Goal: Transaction & Acquisition: Download file/media

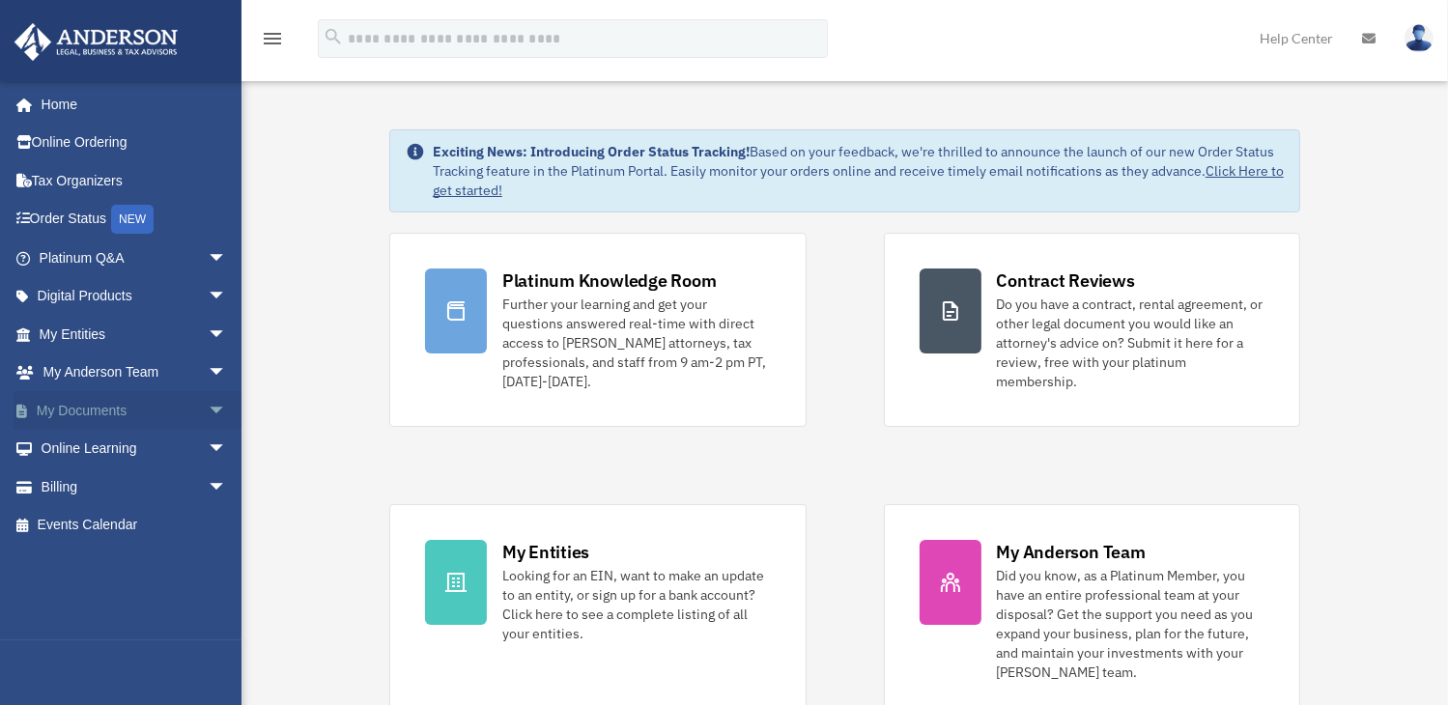
click at [78, 403] on link "My Documents arrow_drop_down" at bounding box center [135, 410] width 243 height 39
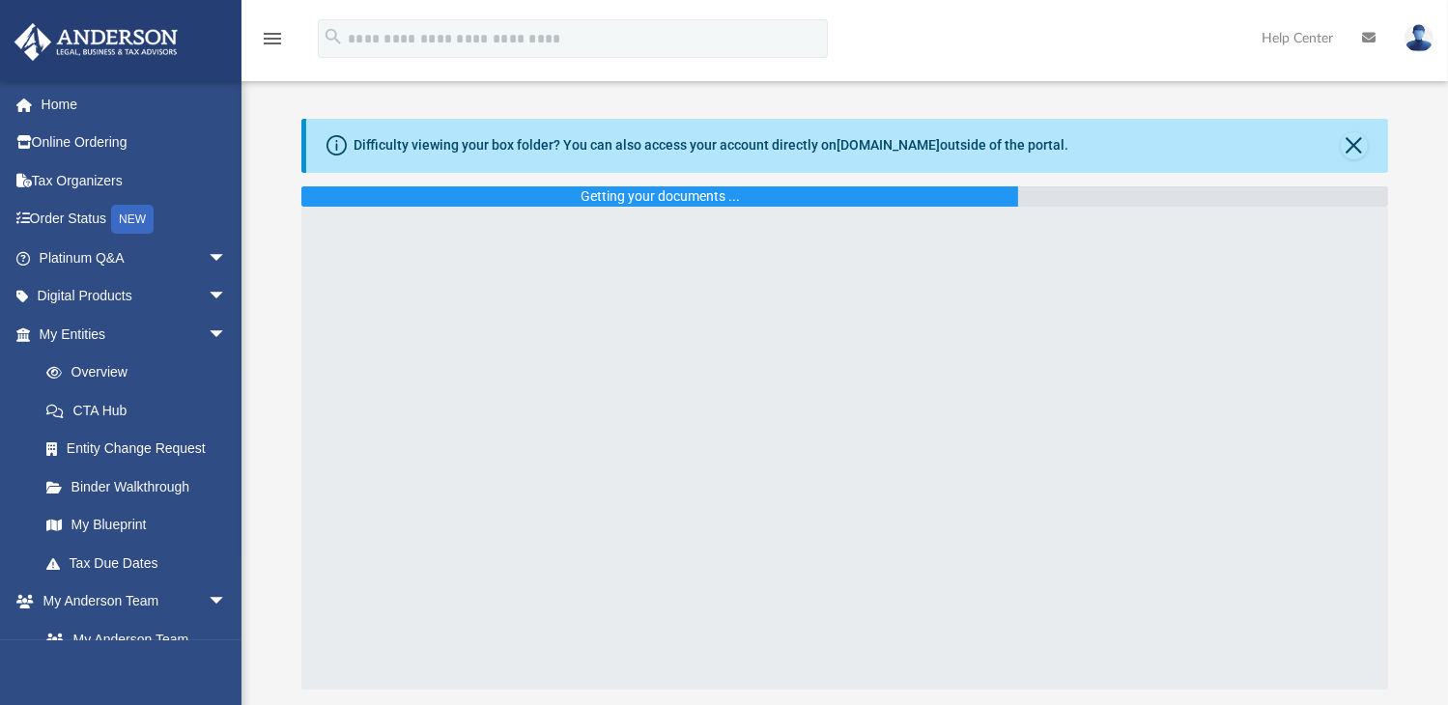
click at [1416, 35] on img at bounding box center [1419, 38] width 29 height 28
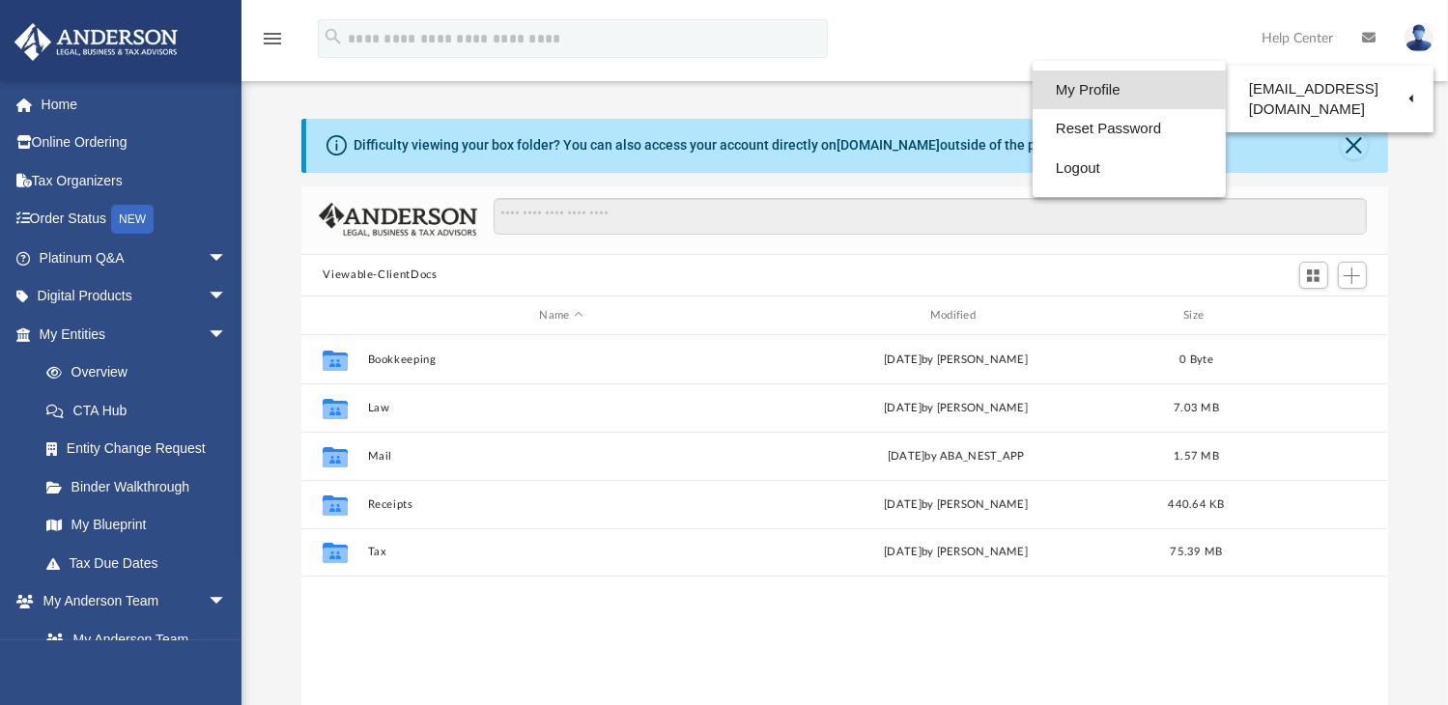
click at [1126, 97] on link "My Profile" at bounding box center [1129, 91] width 193 height 40
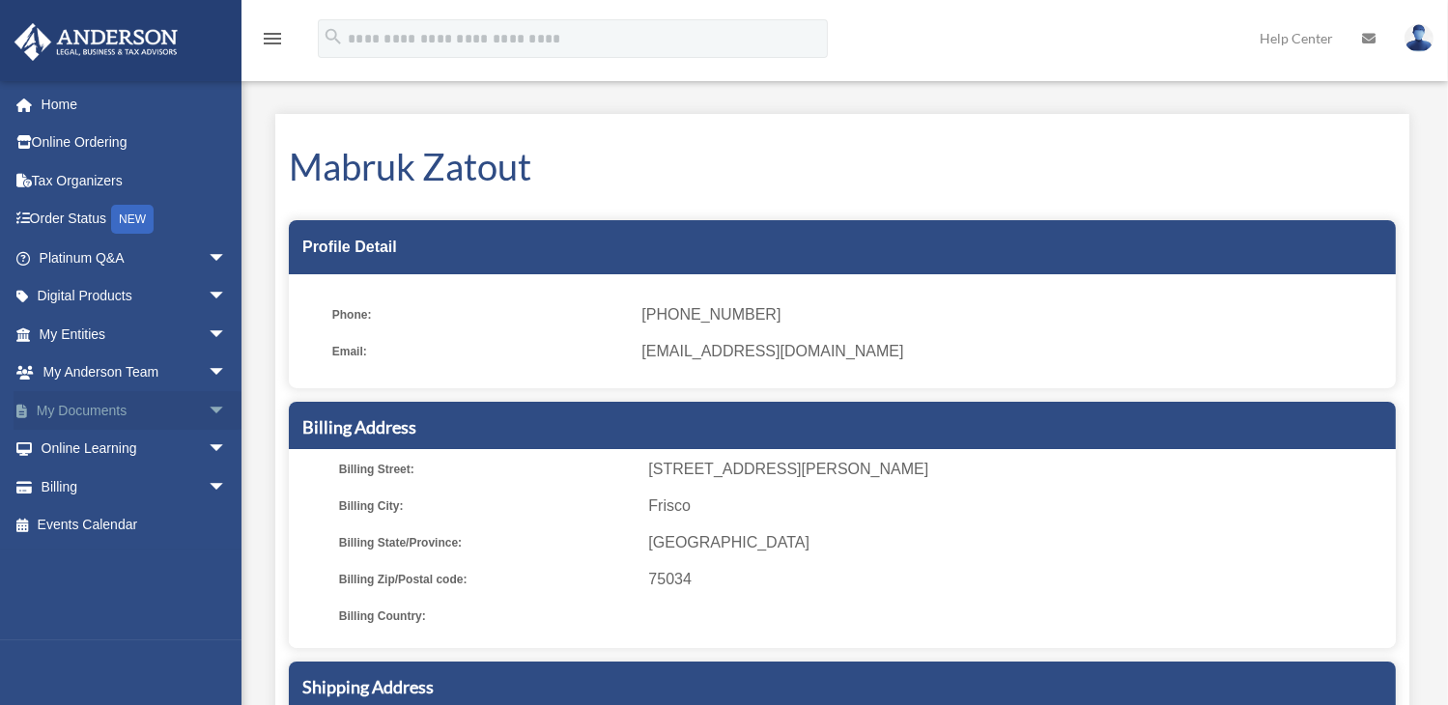
click at [87, 410] on link "My Documents arrow_drop_down" at bounding box center [135, 410] width 243 height 39
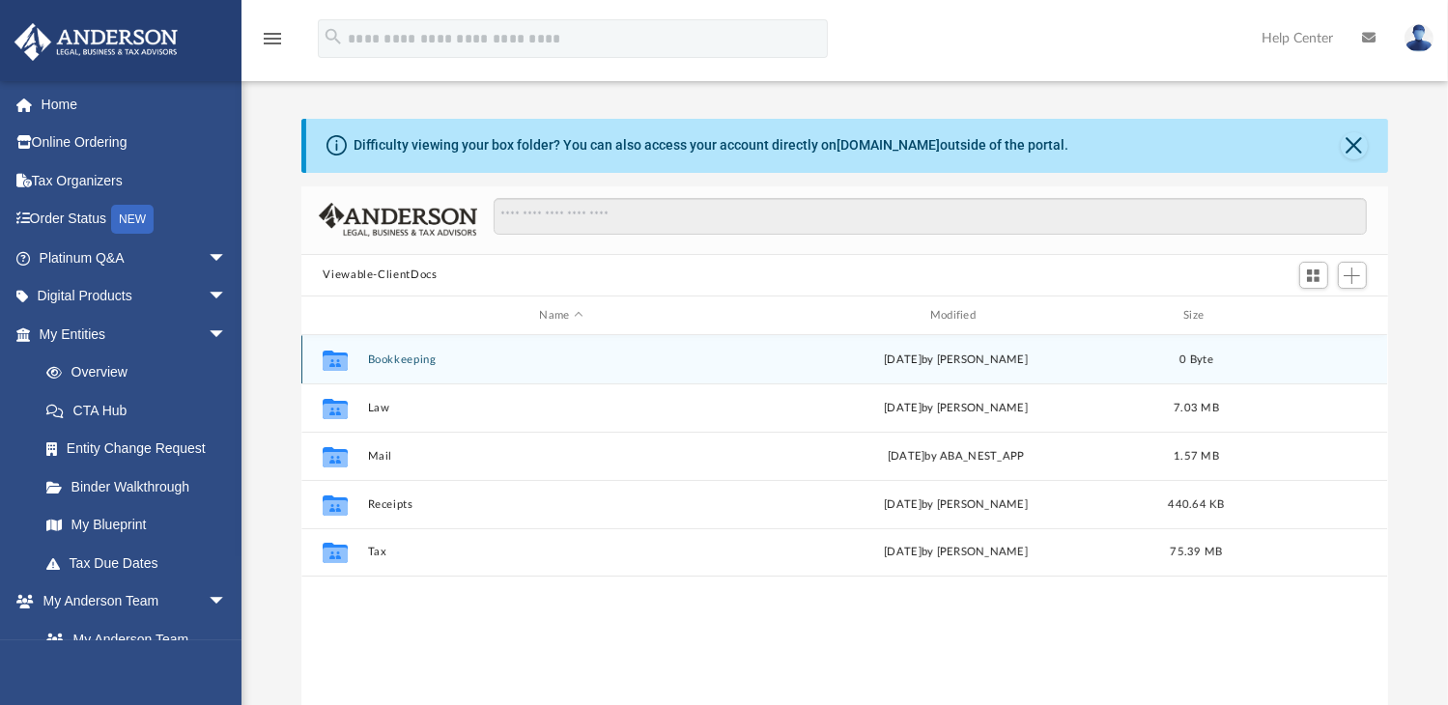
scroll to position [424, 1072]
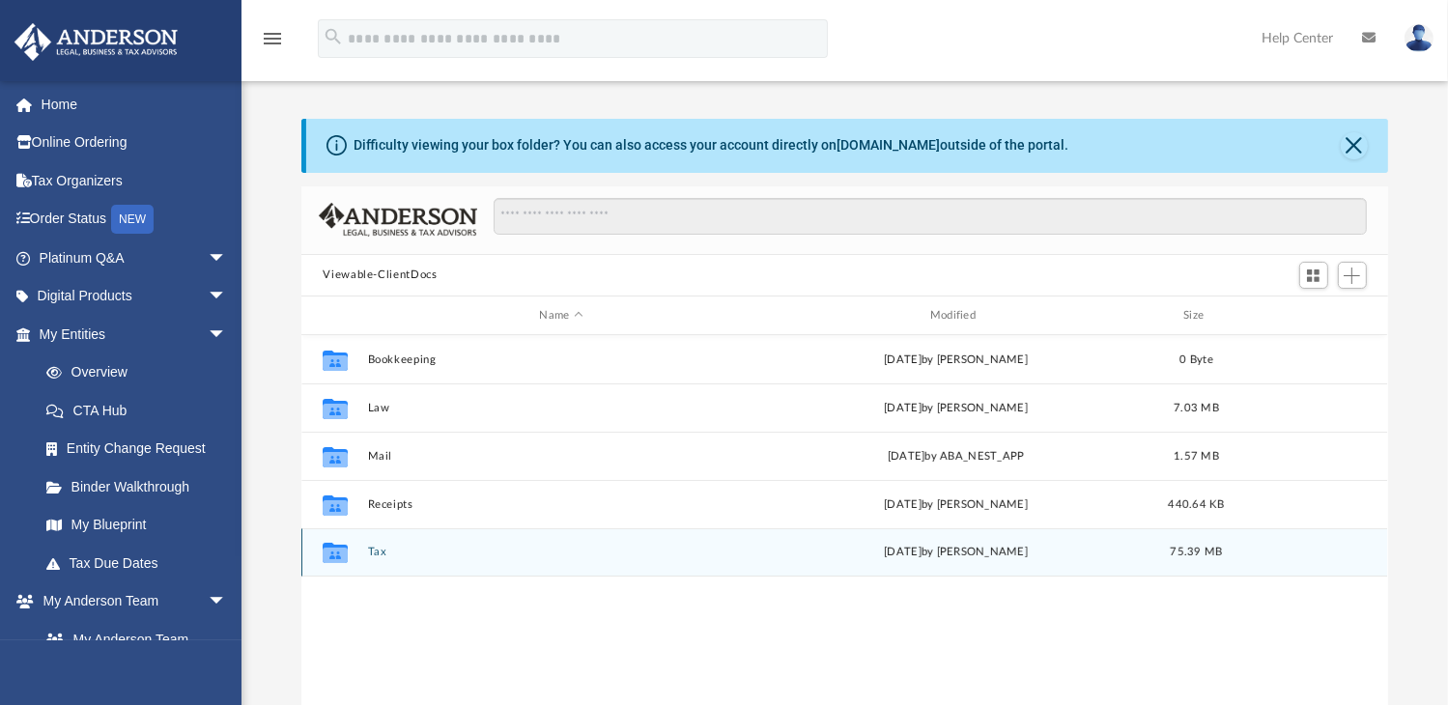
click at [353, 557] on div "Collaborated Folder" at bounding box center [335, 552] width 48 height 31
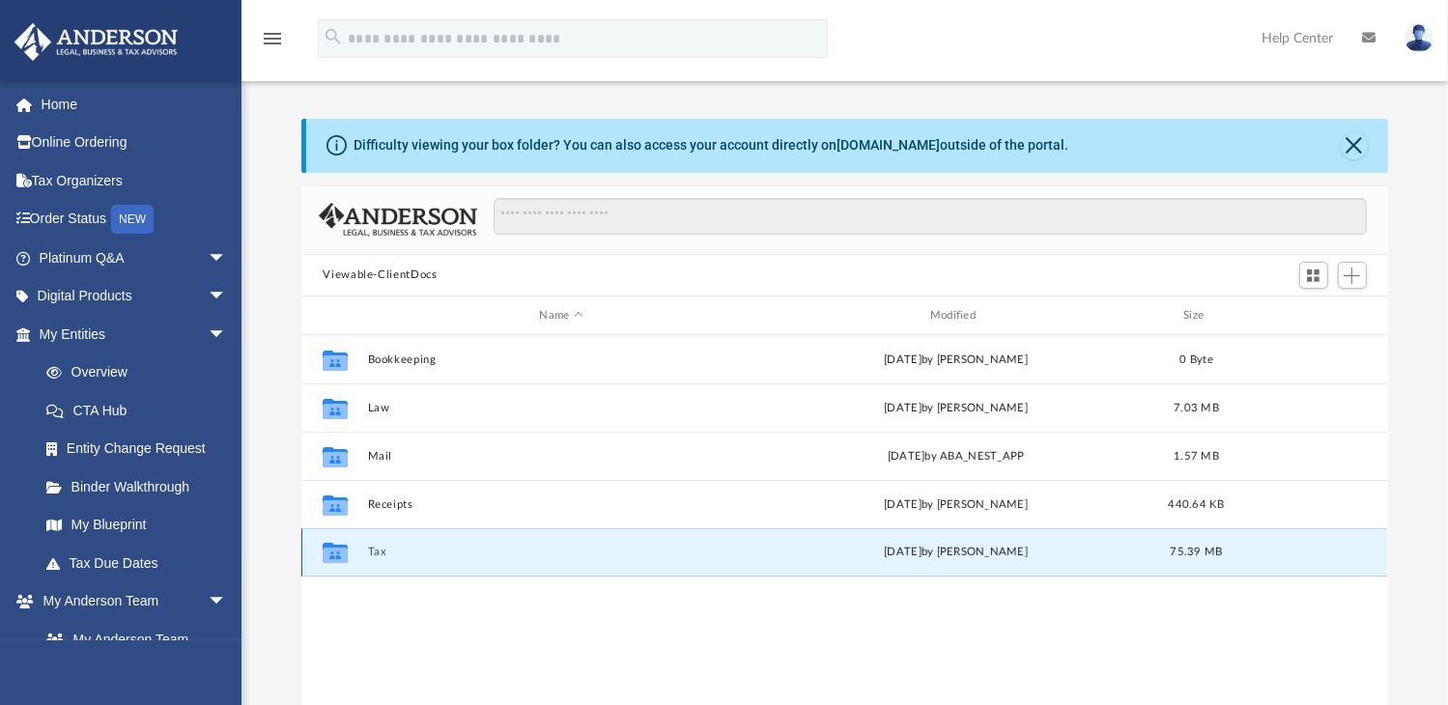
click at [382, 555] on button "Tax" at bounding box center [561, 553] width 386 height 13
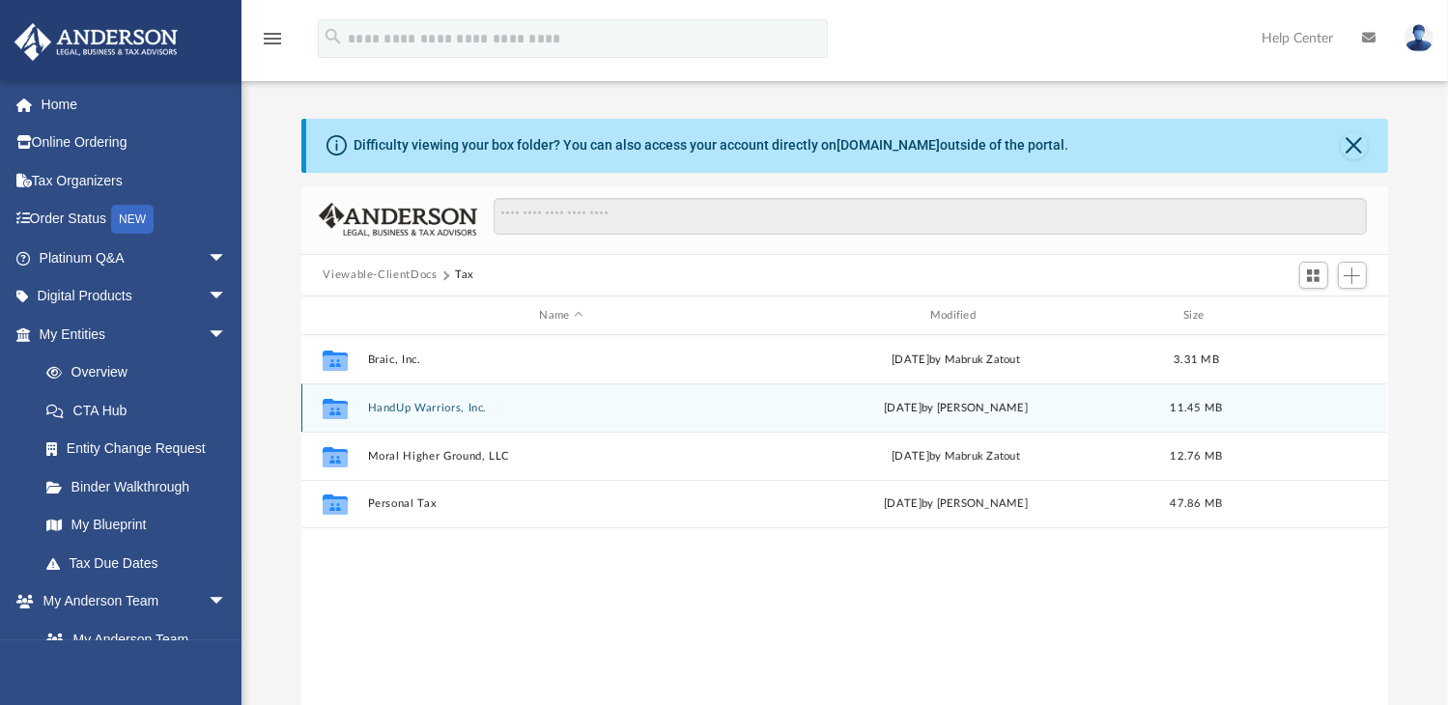
click at [346, 406] on icon "grid" at bounding box center [335, 411] width 25 height 15
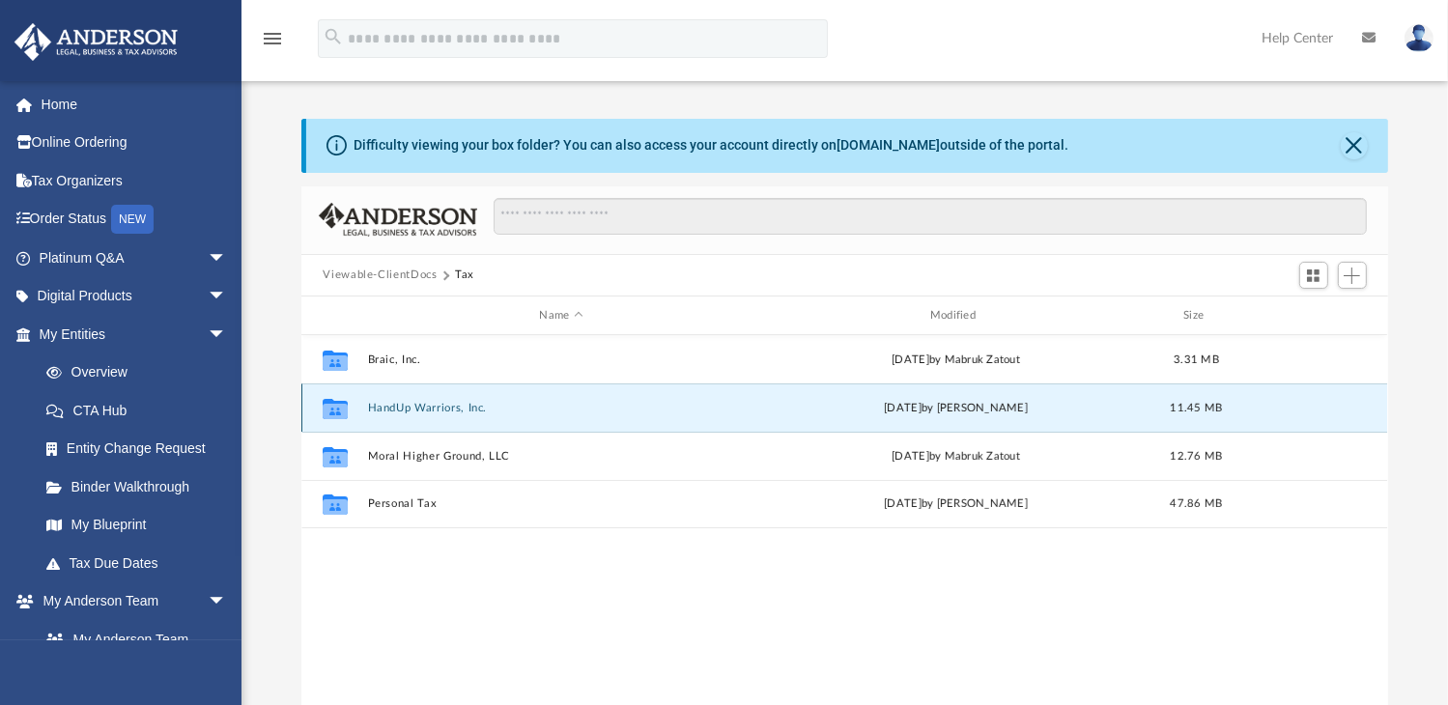
click at [410, 411] on button "HandUp Warriors, Inc." at bounding box center [561, 408] width 386 height 13
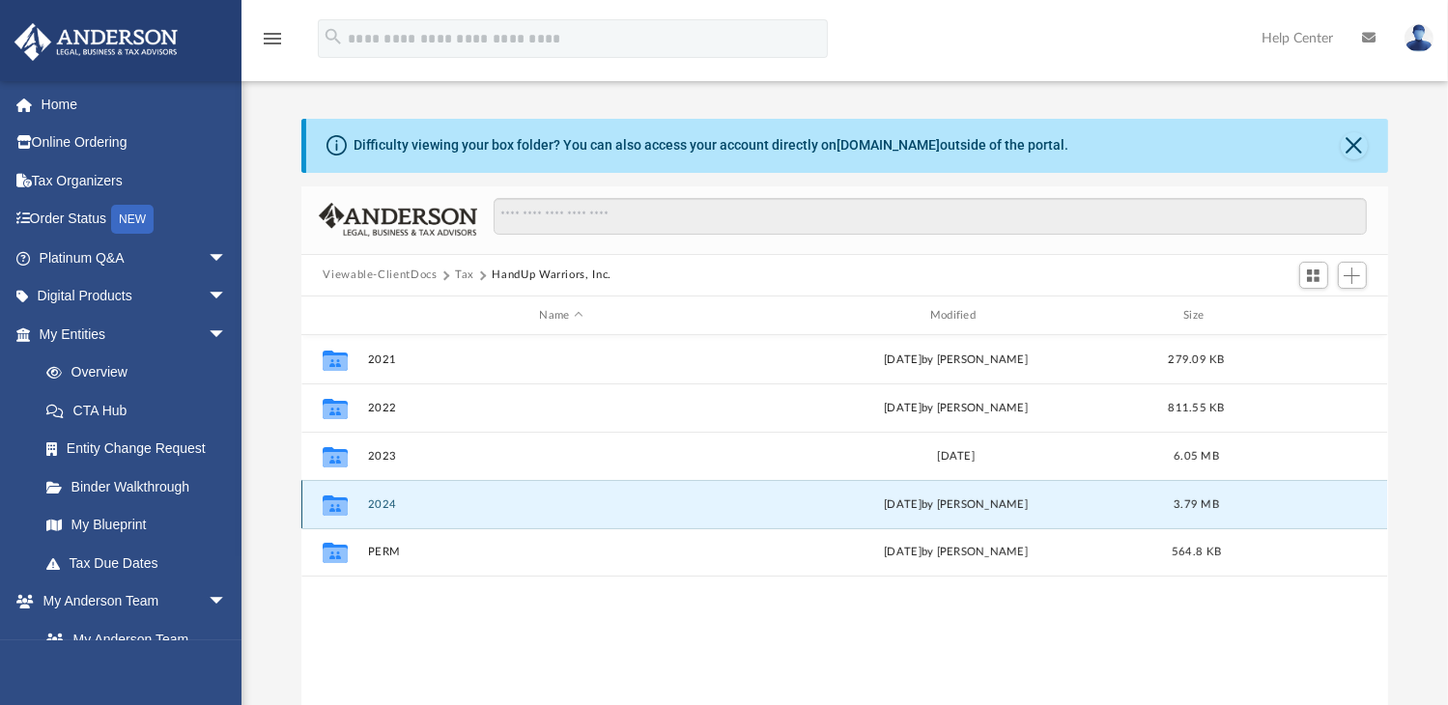
click at [390, 505] on button "2024" at bounding box center [561, 505] width 386 height 13
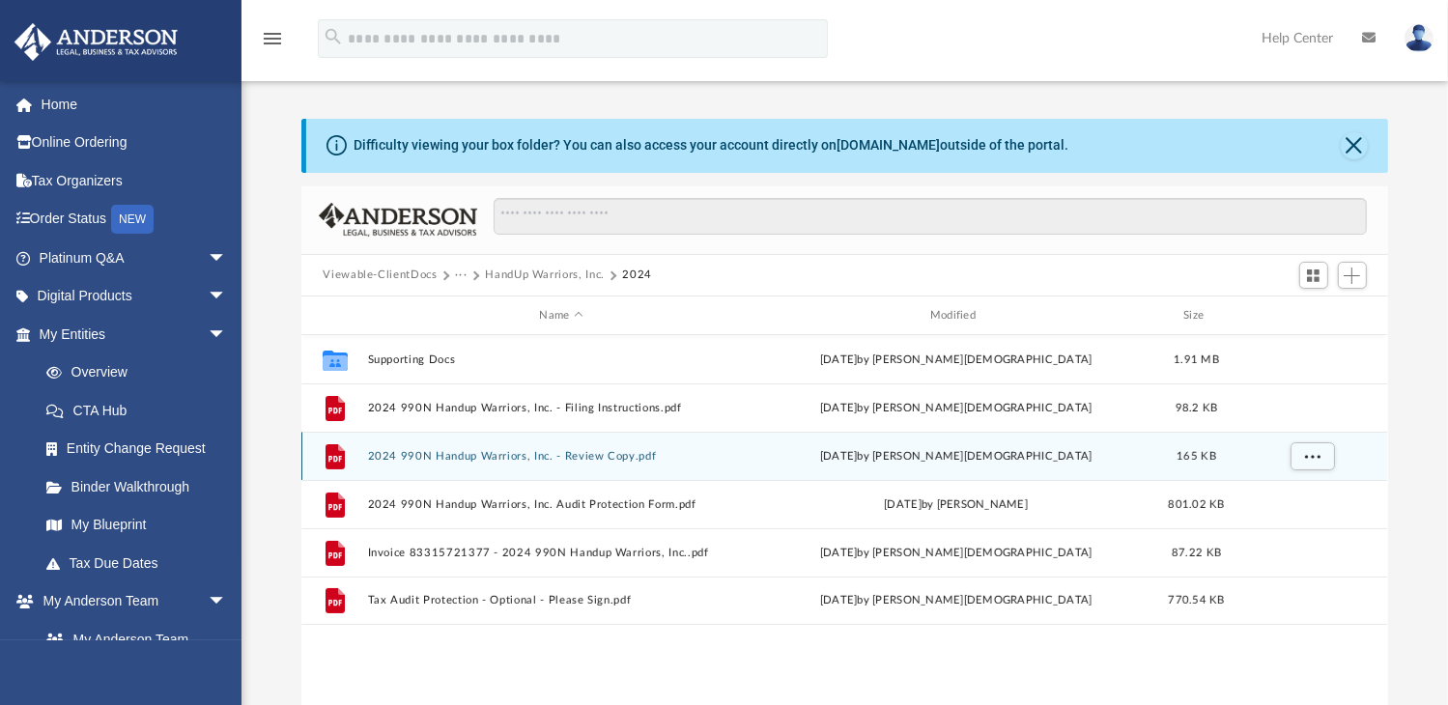
click at [560, 453] on button "2024 990N Handup Warriors, Inc. - Review Copy.pdf" at bounding box center [561, 456] width 386 height 13
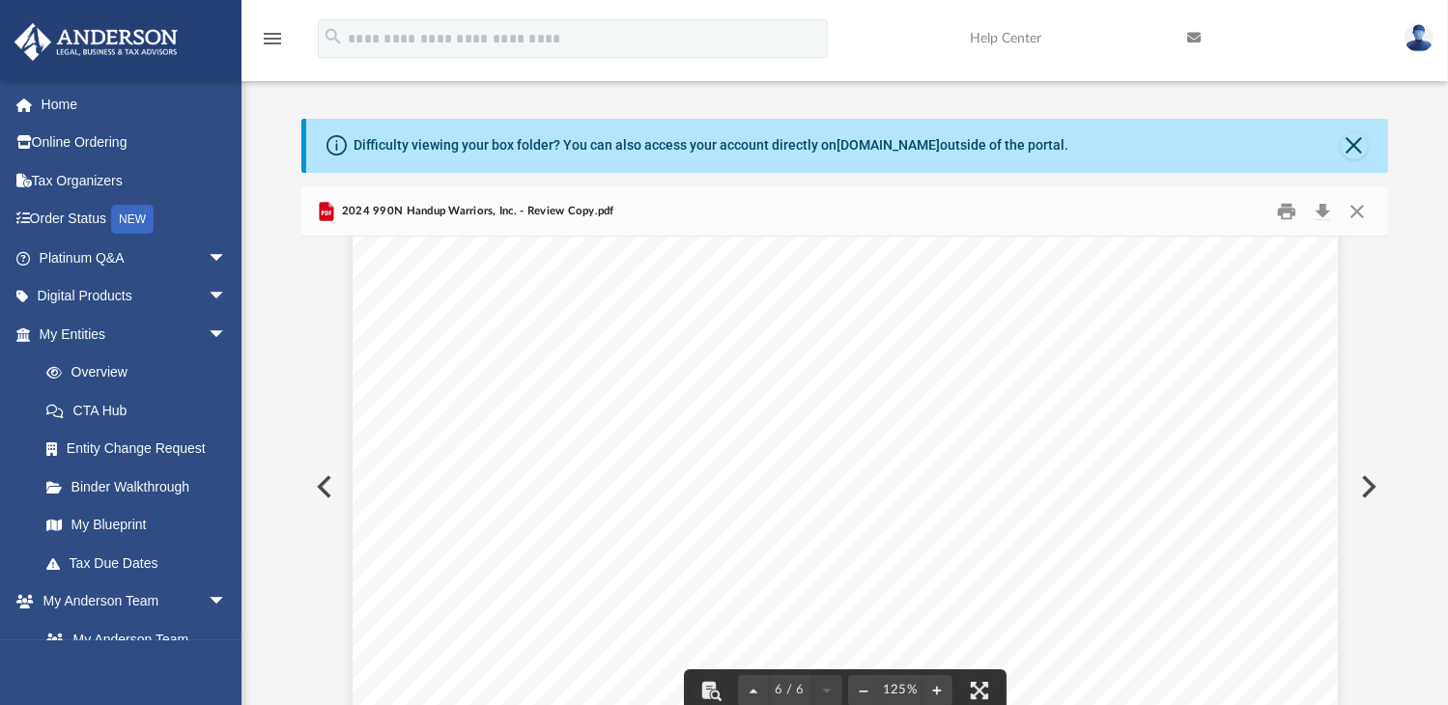
scroll to position [6555, 0]
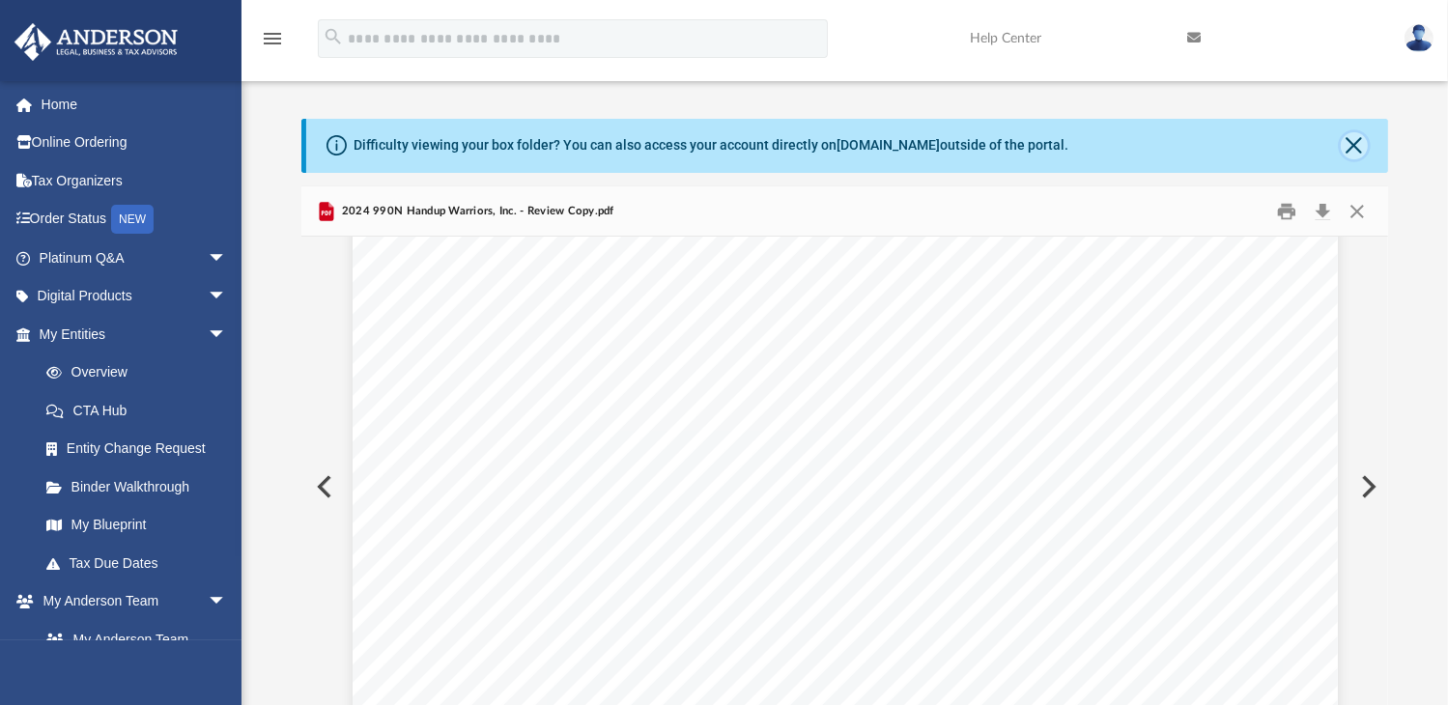
click at [1352, 140] on button "Close" at bounding box center [1354, 145] width 27 height 27
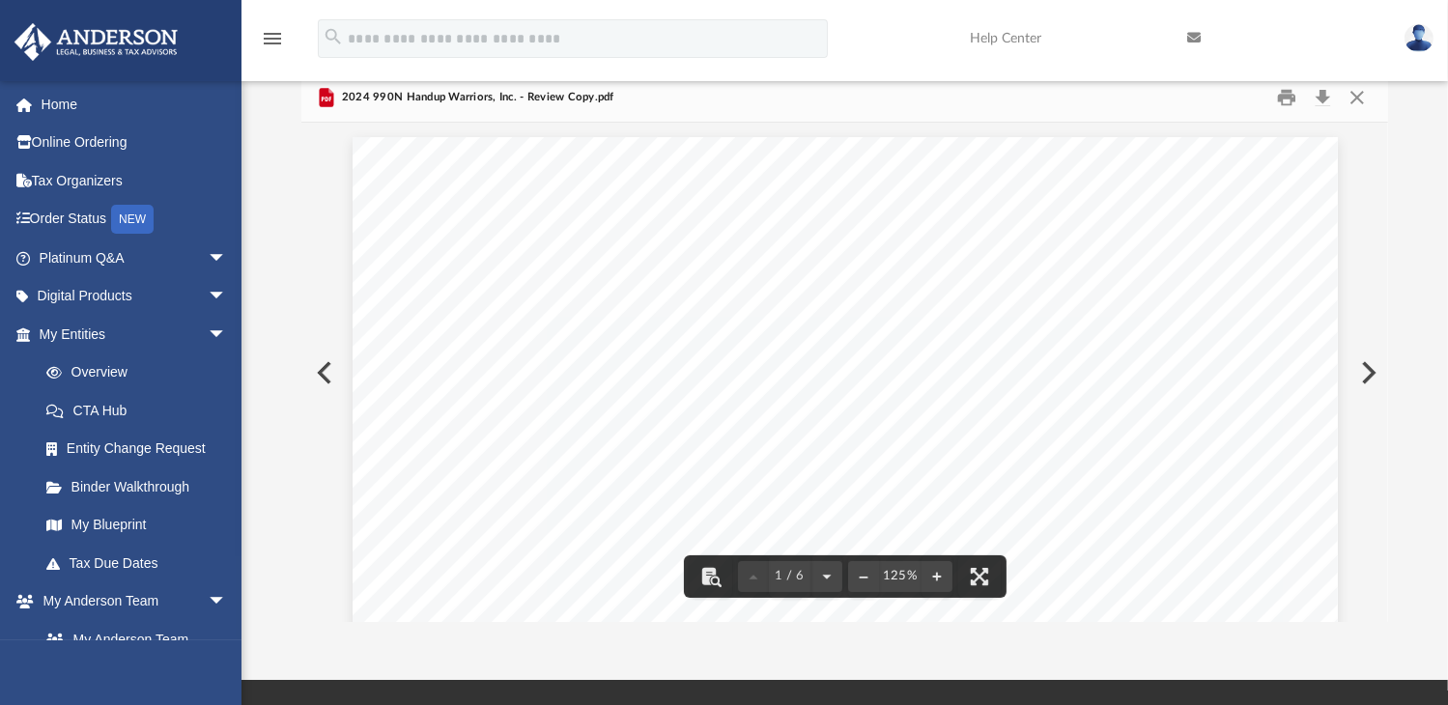
scroll to position [0, 0]
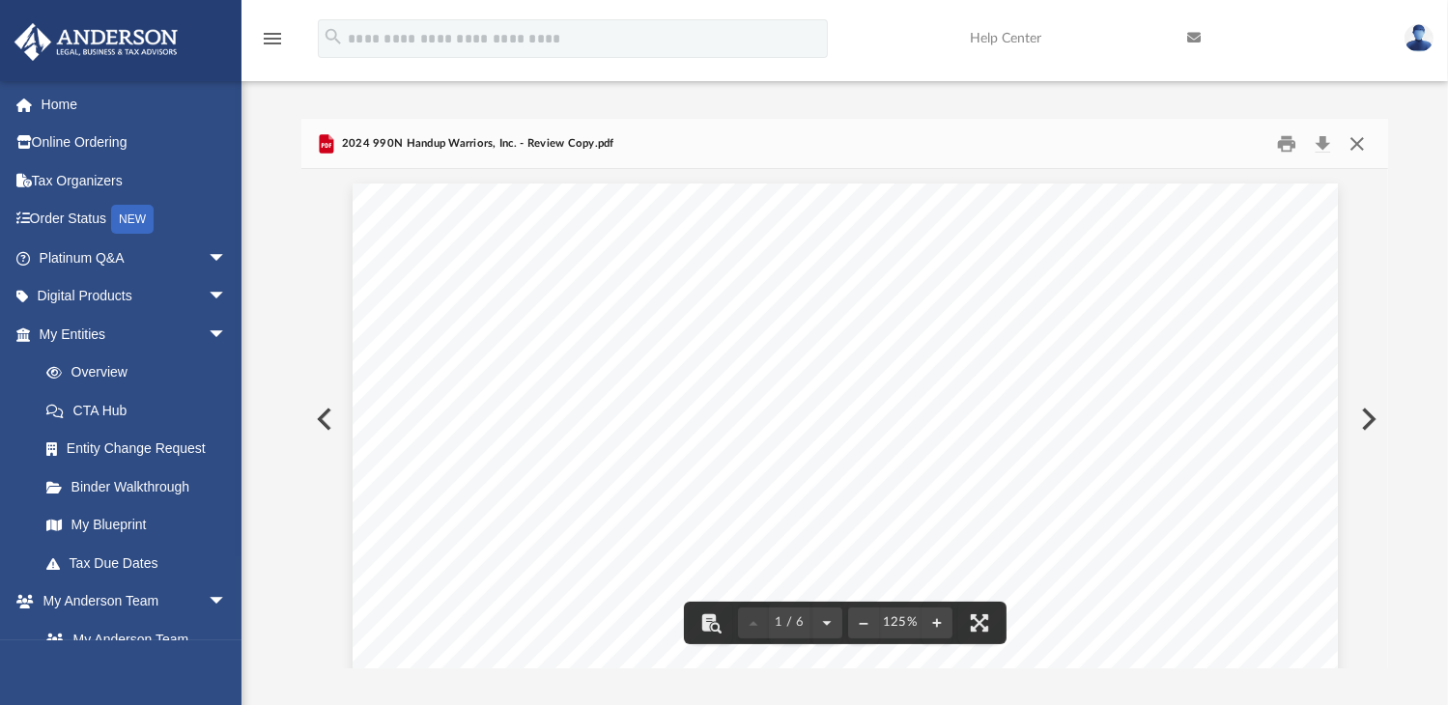
click at [1357, 154] on button "Close" at bounding box center [1357, 144] width 35 height 30
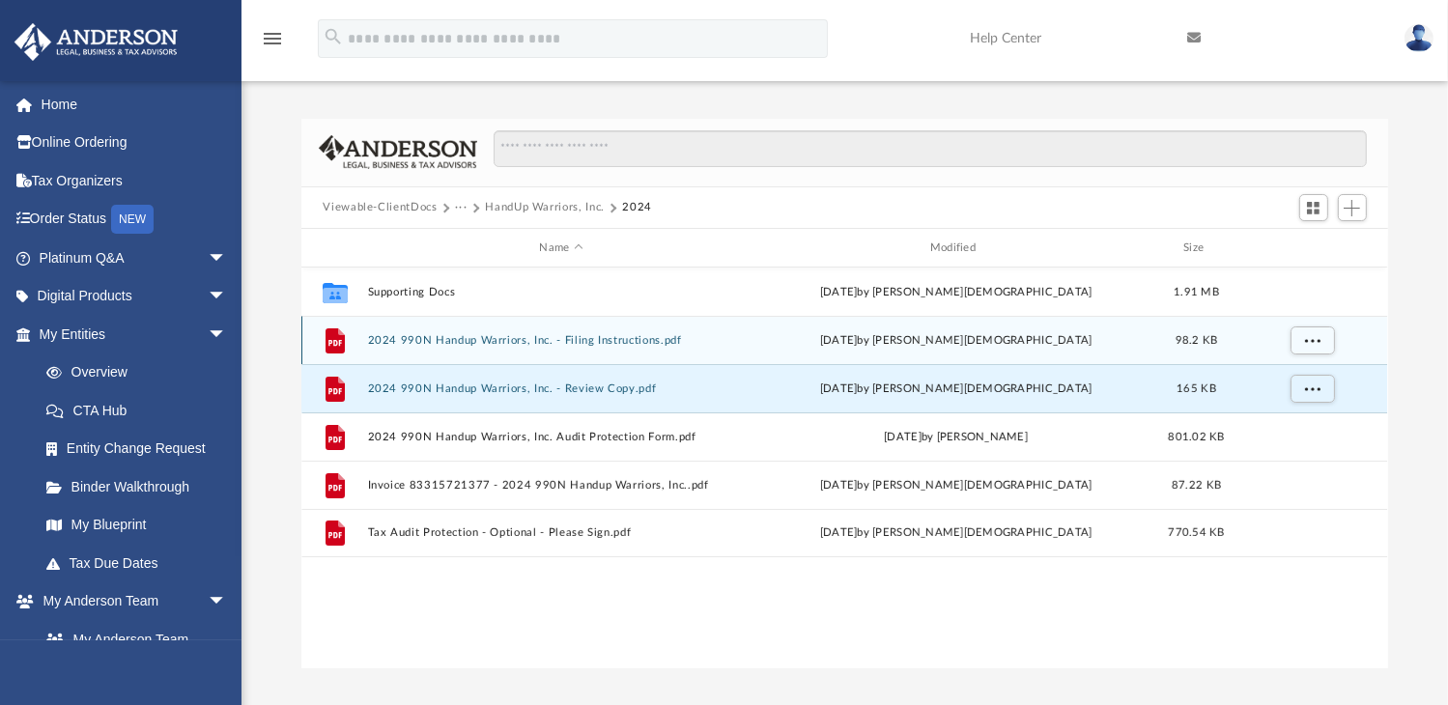
click at [585, 336] on button "2024 990N Handup Warriors, Inc. - Filing Instructions.pdf" at bounding box center [561, 340] width 386 height 13
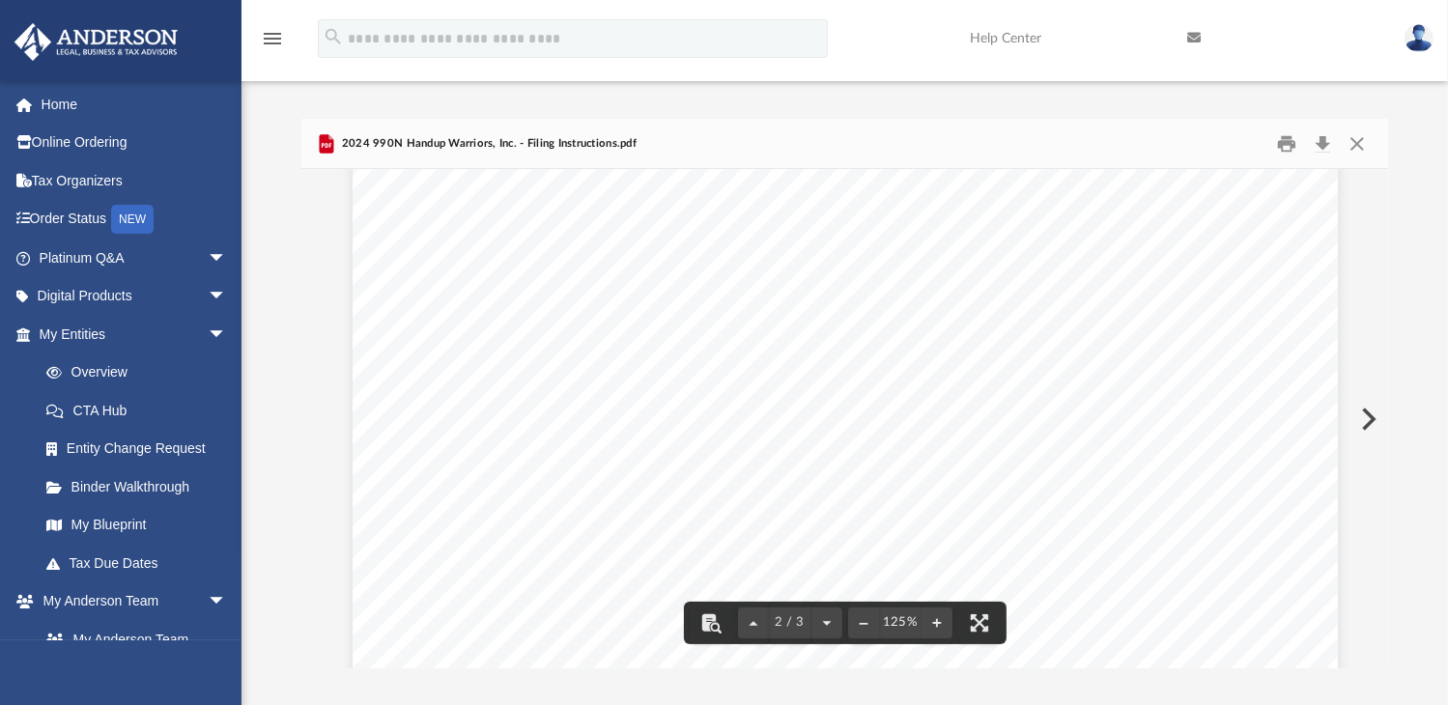
scroll to position [1739, 0]
